Goal: Information Seeking & Learning: Learn about a topic

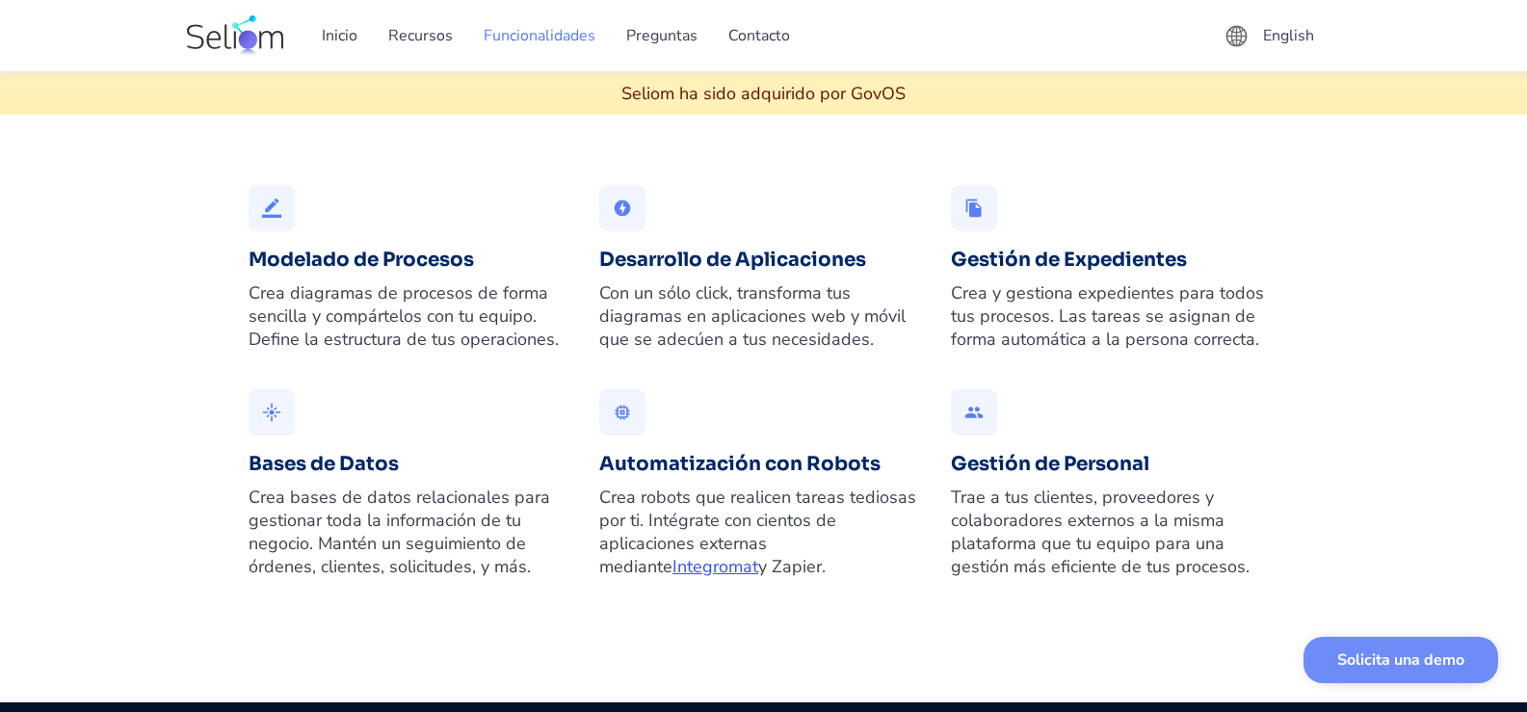
scroll to position [1253, 0]
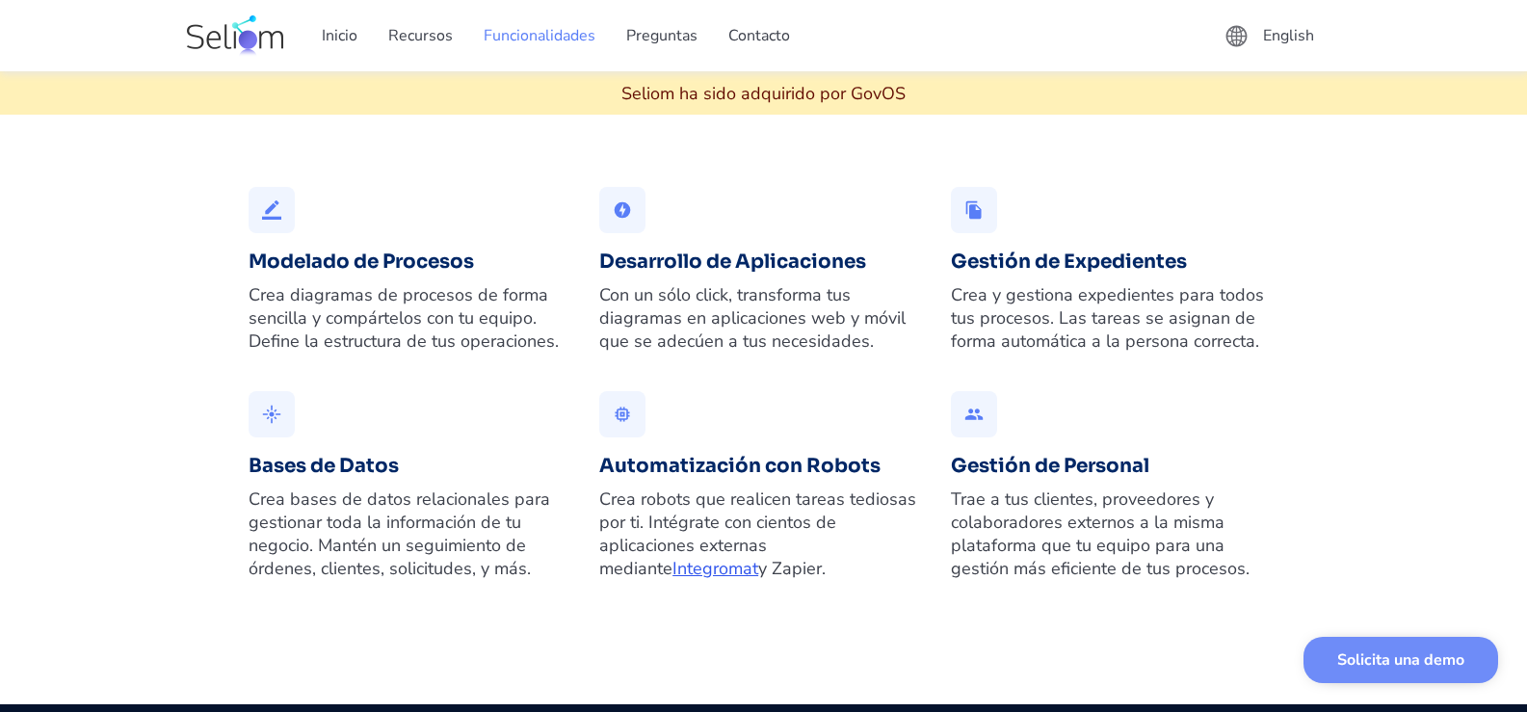
click at [333, 328] on div "border_color Modelado de Procesos Crea diagramas de procesos de forma sencilla …" at bounding box center [413, 277] width 329 height 181
click at [269, 220] on div "border_color" at bounding box center [271, 209] width 19 height 19
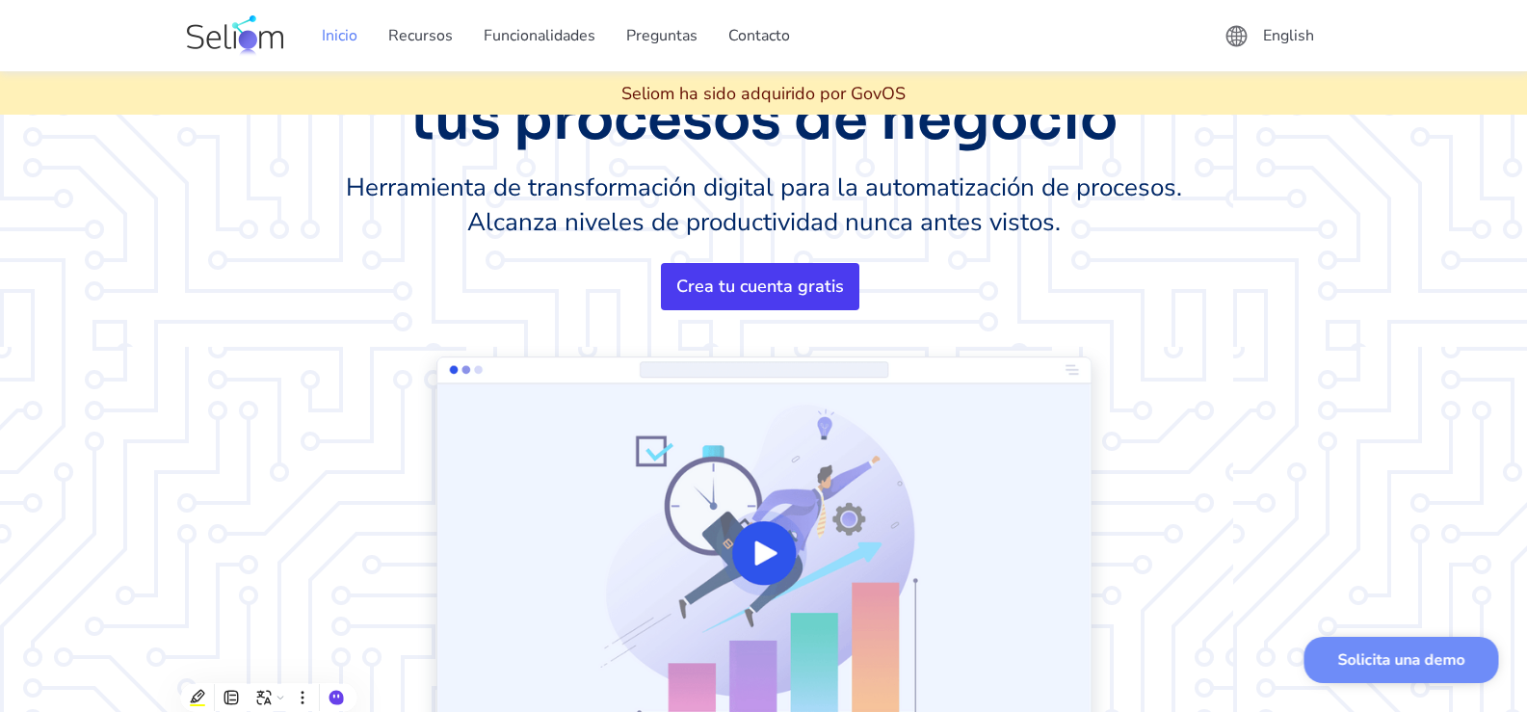
scroll to position [0, 0]
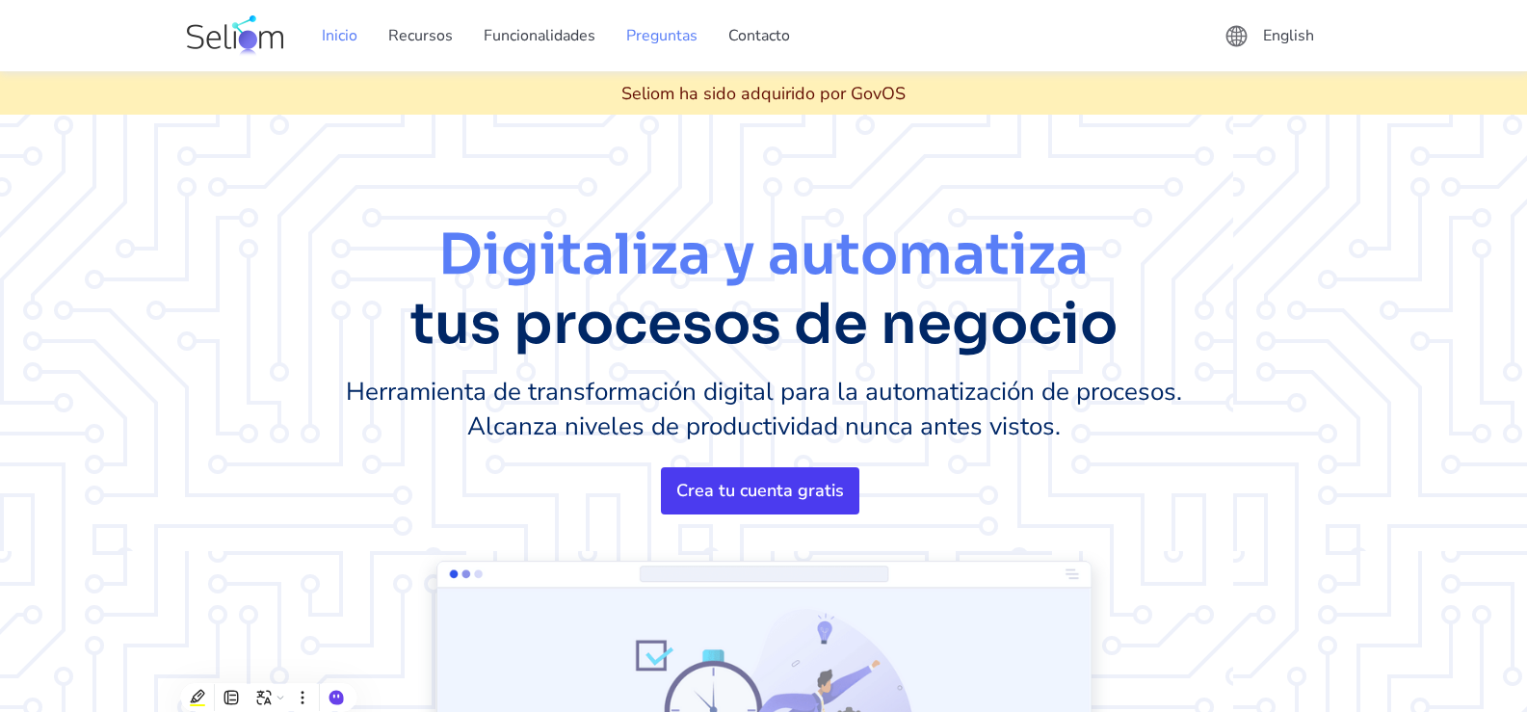
click at [693, 40] on link "Preguntas" at bounding box center [662, 36] width 102 height 54
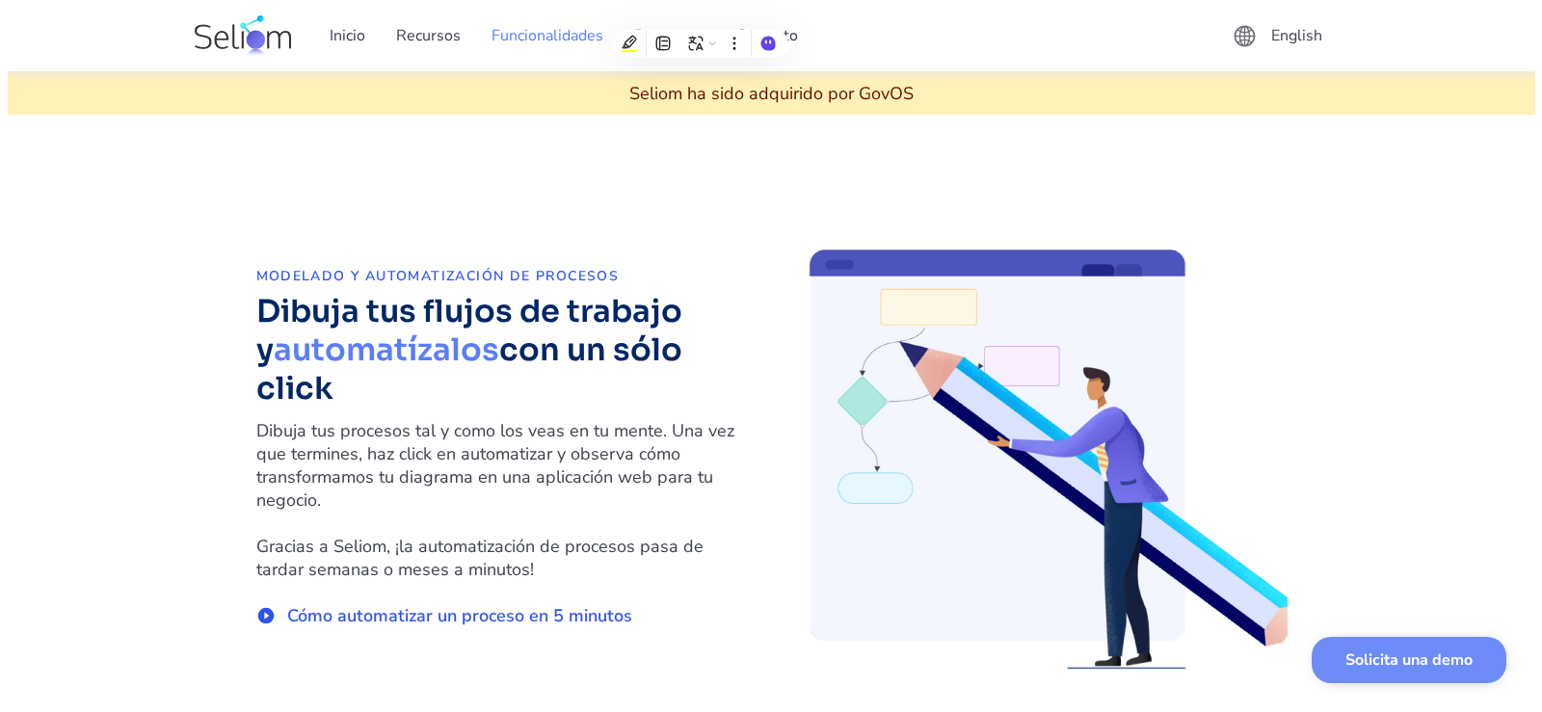
scroll to position [2409, 0]
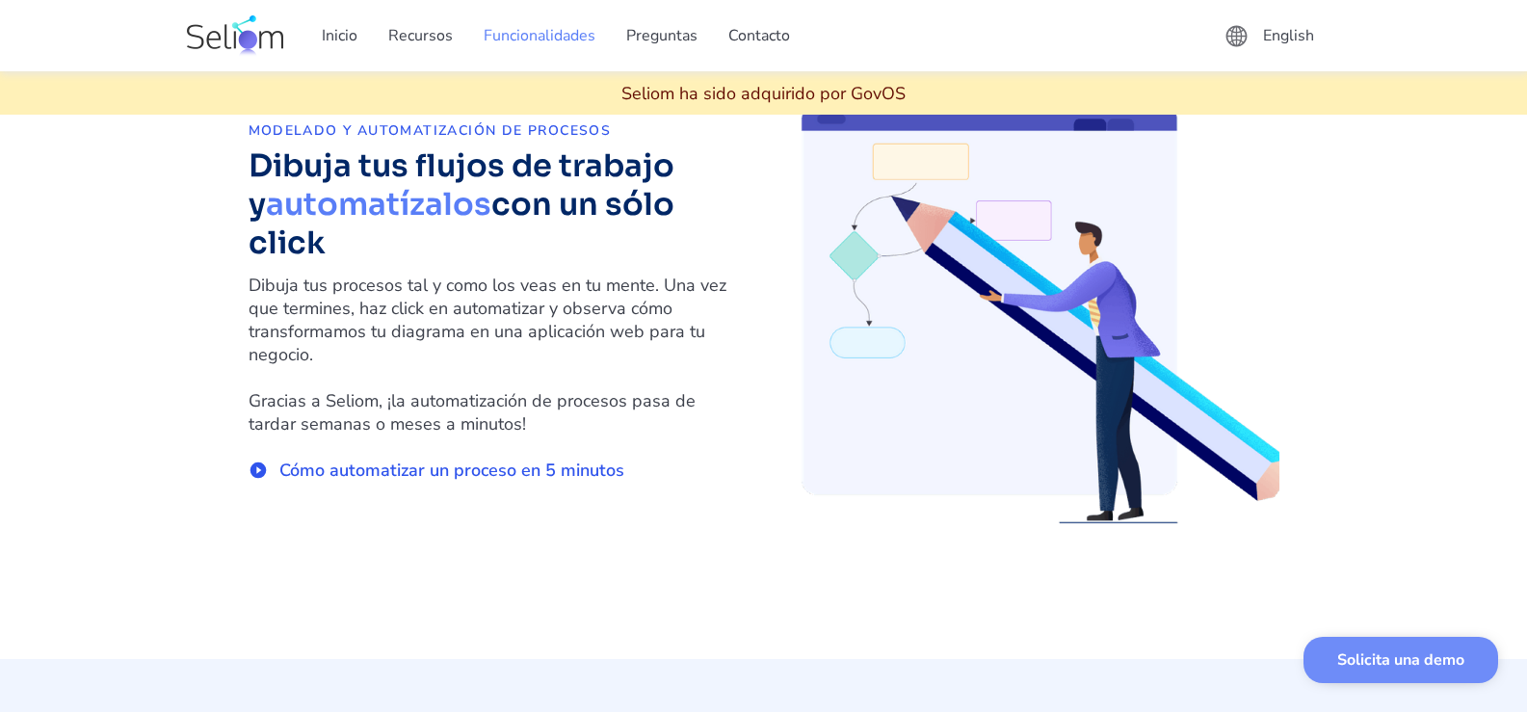
click at [429, 482] on div "Cómo automatizar un proceso en 5 minutos" at bounding box center [451, 470] width 345 height 23
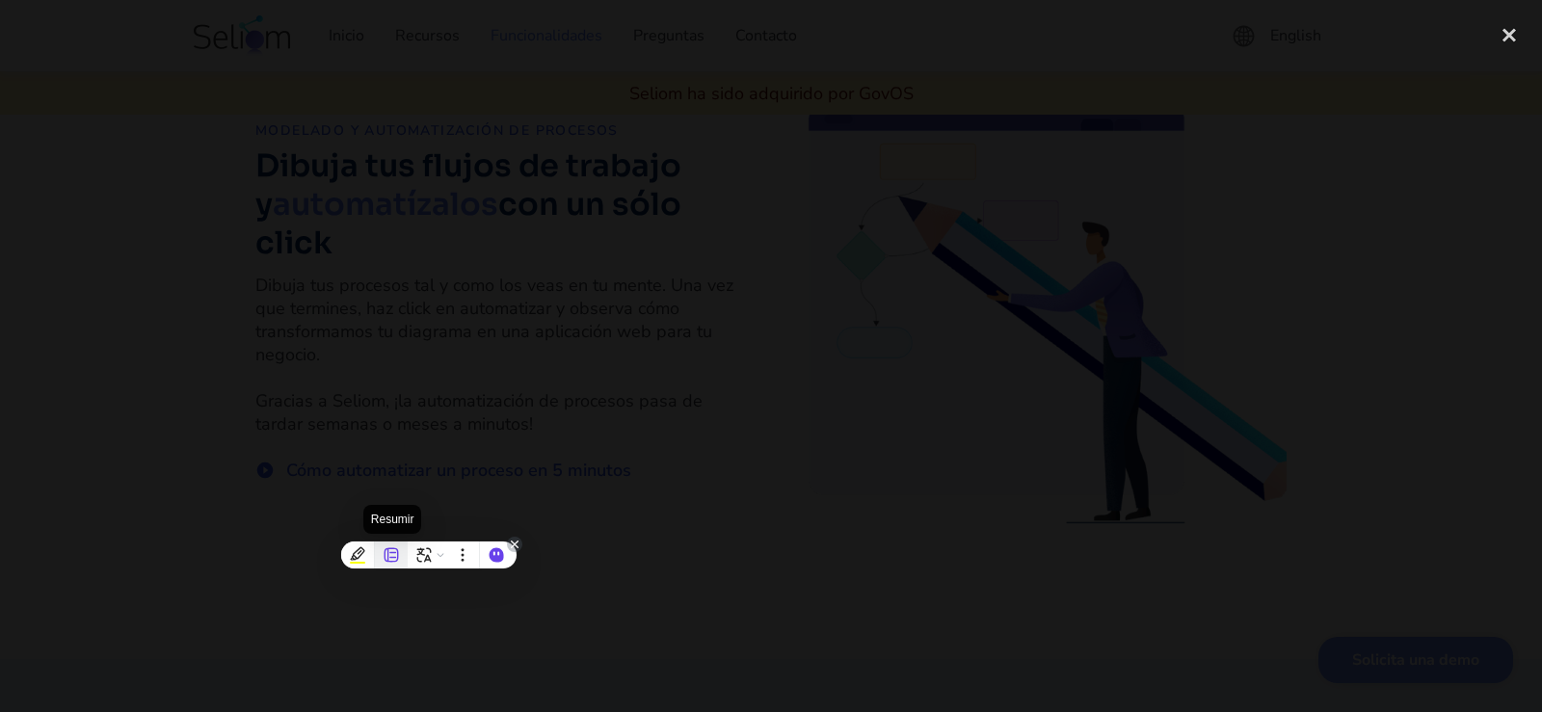
click at [387, 565] on div at bounding box center [391, 554] width 33 height 27
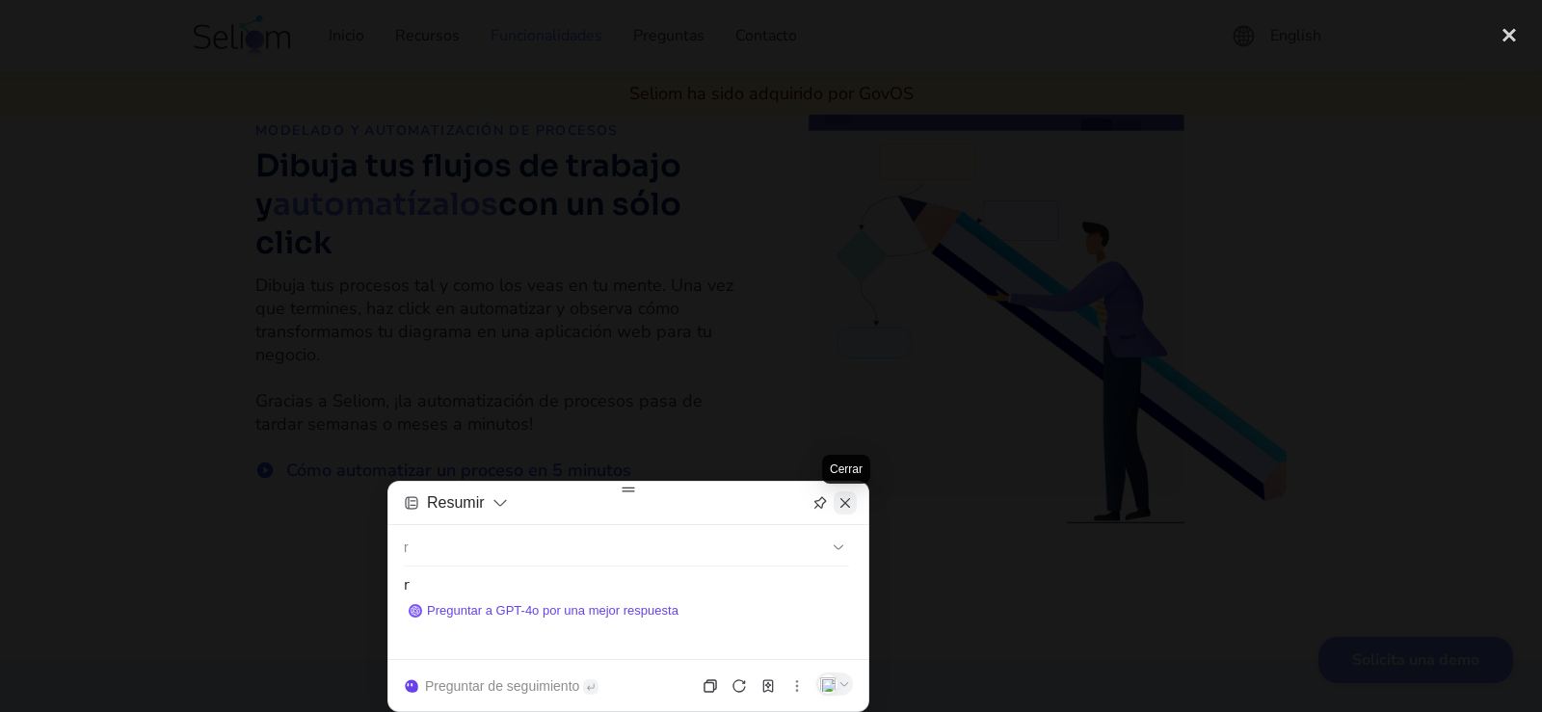
click at [847, 502] on icon at bounding box center [844, 502] width 15 height 15
